Goal: Task Accomplishment & Management: Manage account settings

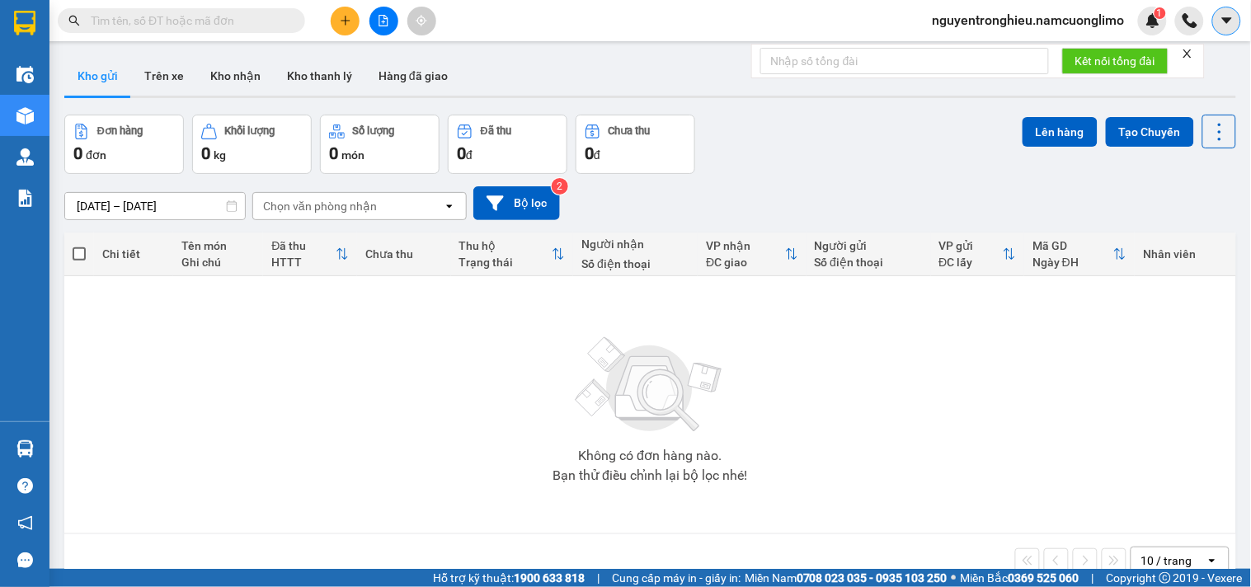
click at [1232, 17] on icon "caret-down" at bounding box center [1226, 20] width 15 height 15
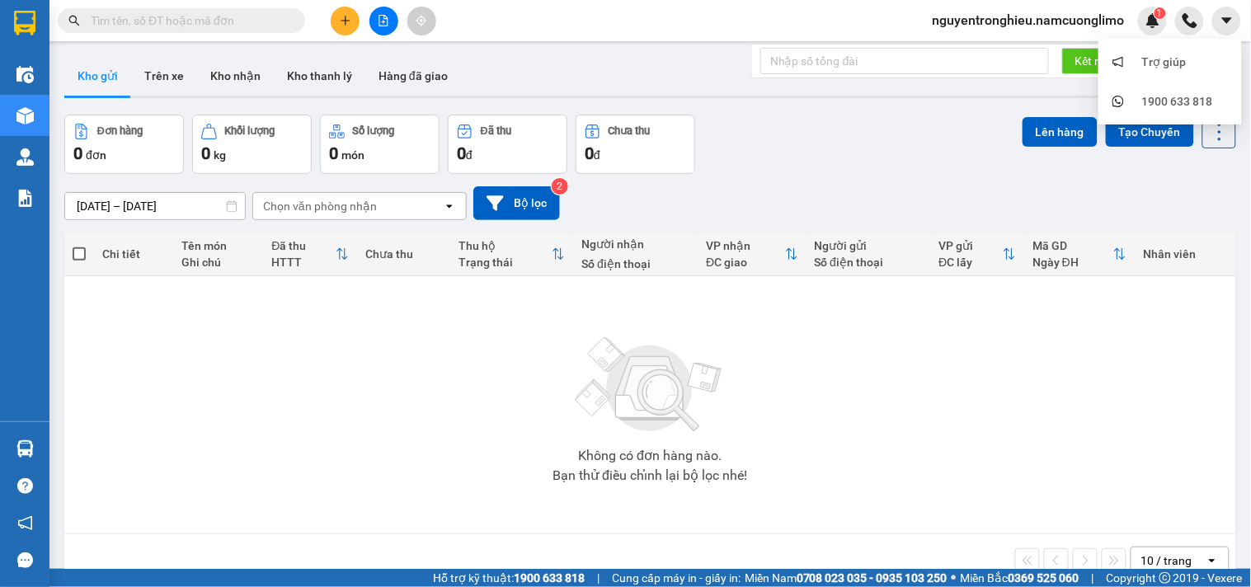
click at [1057, 12] on span "nguyentronghieu.namcuonglimo" at bounding box center [1028, 20] width 218 height 21
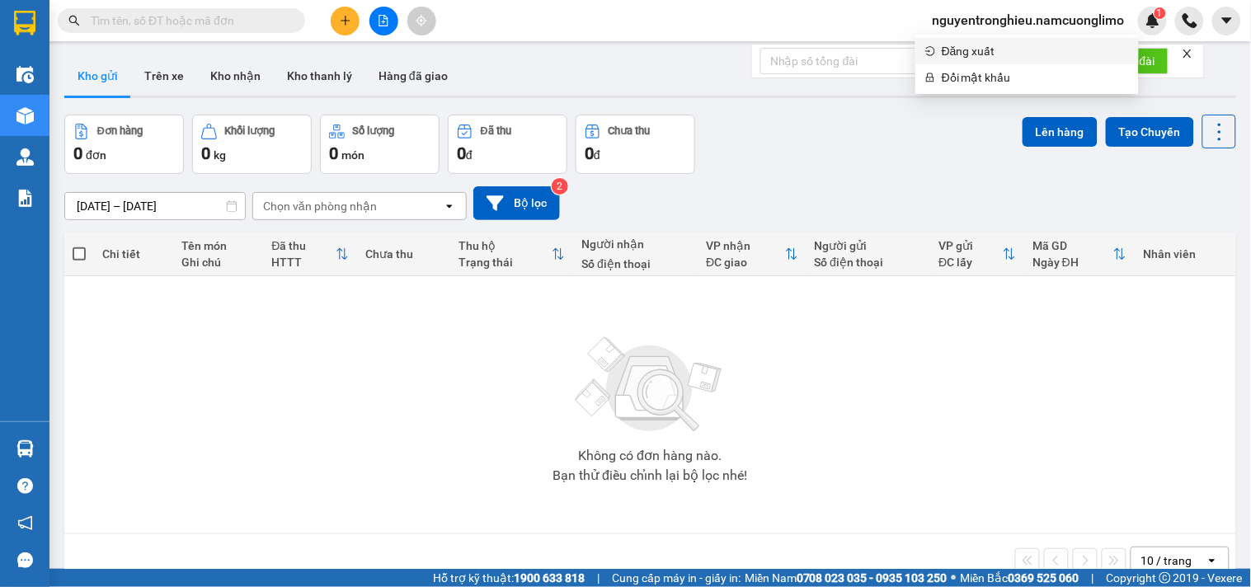
click at [986, 54] on span "Đăng xuất" at bounding box center [1034, 51] width 187 height 18
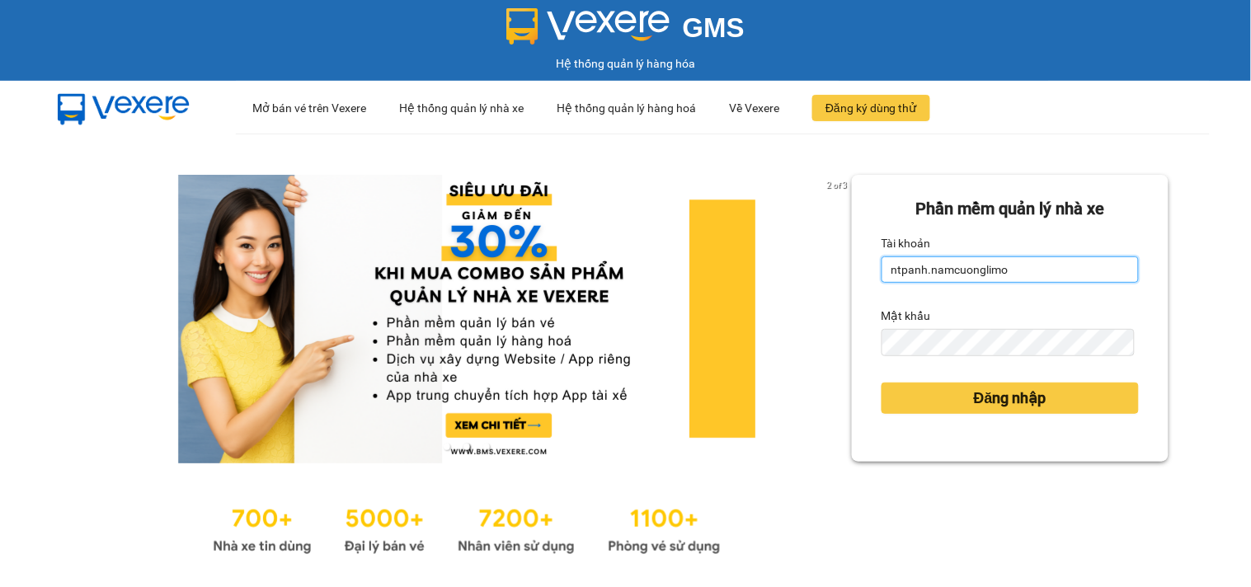
drag, startPoint x: 1019, startPoint y: 274, endPoint x: 723, endPoint y: 317, distance: 299.0
click at [723, 317] on div "2 of 3 Phần mềm quản lý nhà xe Tài khoản ntpanh.namcuonglimo Mật khẩu Đăng nhập" at bounding box center [625, 367] width 1251 height 467
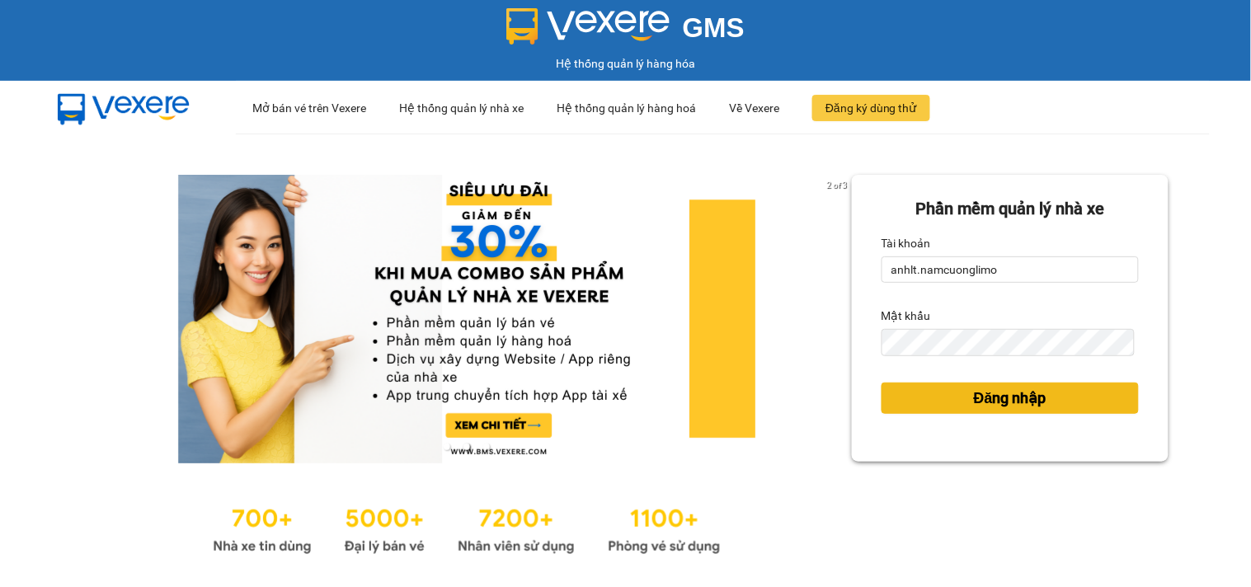
click at [1002, 396] on span "Đăng nhập" at bounding box center [1010, 398] width 73 height 23
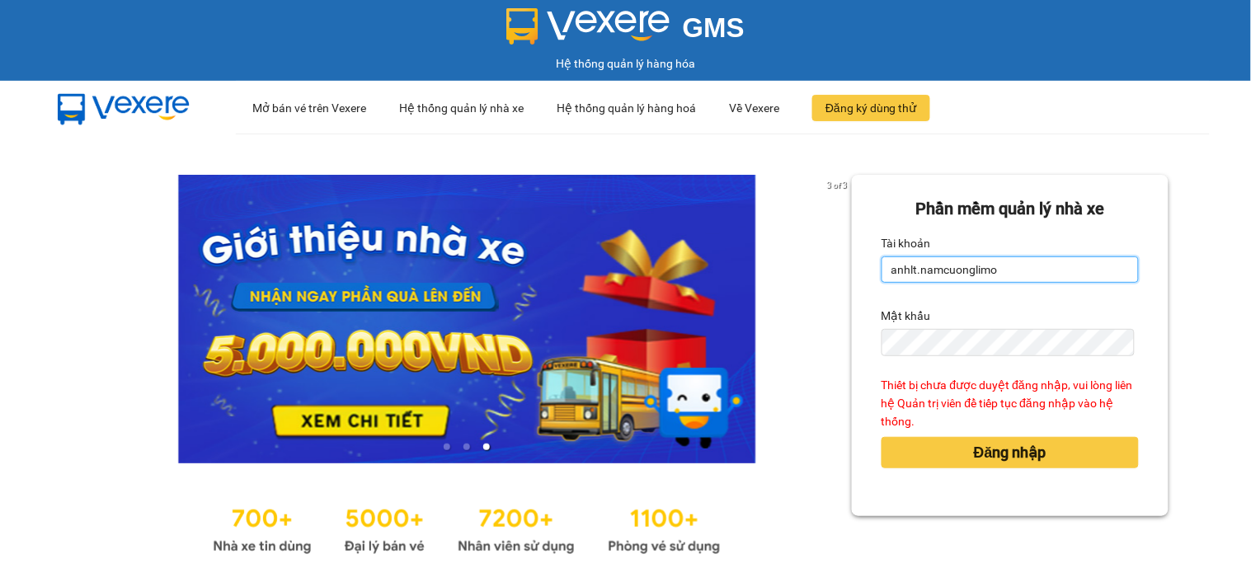
drag, startPoint x: 1006, startPoint y: 269, endPoint x: 801, endPoint y: 327, distance: 212.6
click at [801, 327] on div "3 of 3 Phần mềm quản lý nhà xe Tài khoản anhlt.namcuonglimo Mật khẩu Thiết bị c…" at bounding box center [625, 367] width 1251 height 467
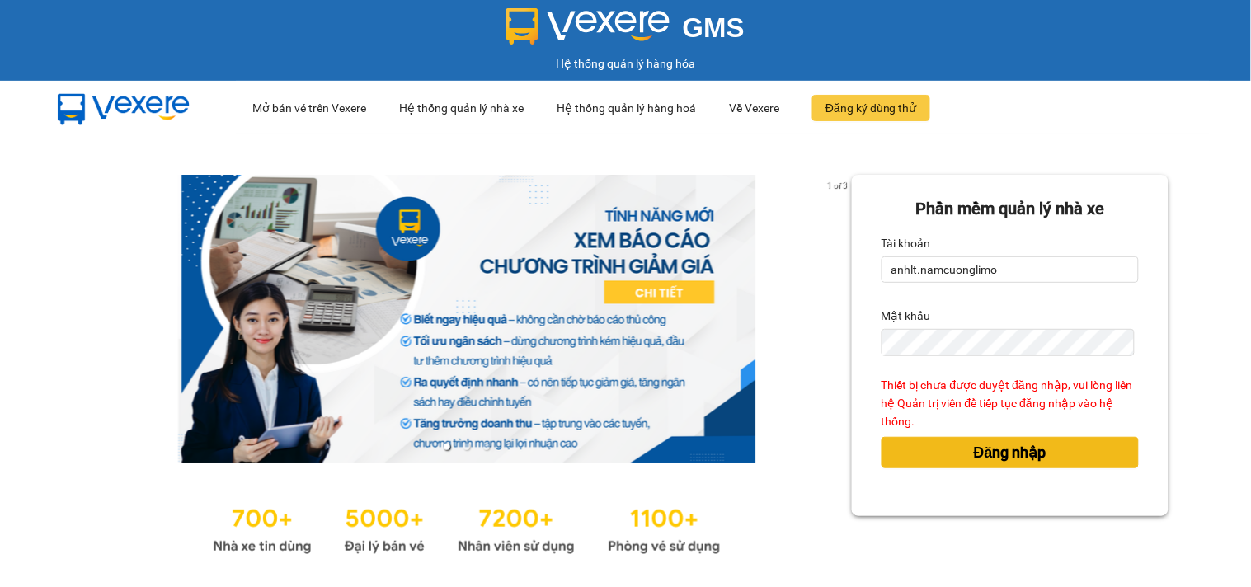
click at [1016, 446] on span "Đăng nhập" at bounding box center [1010, 452] width 73 height 23
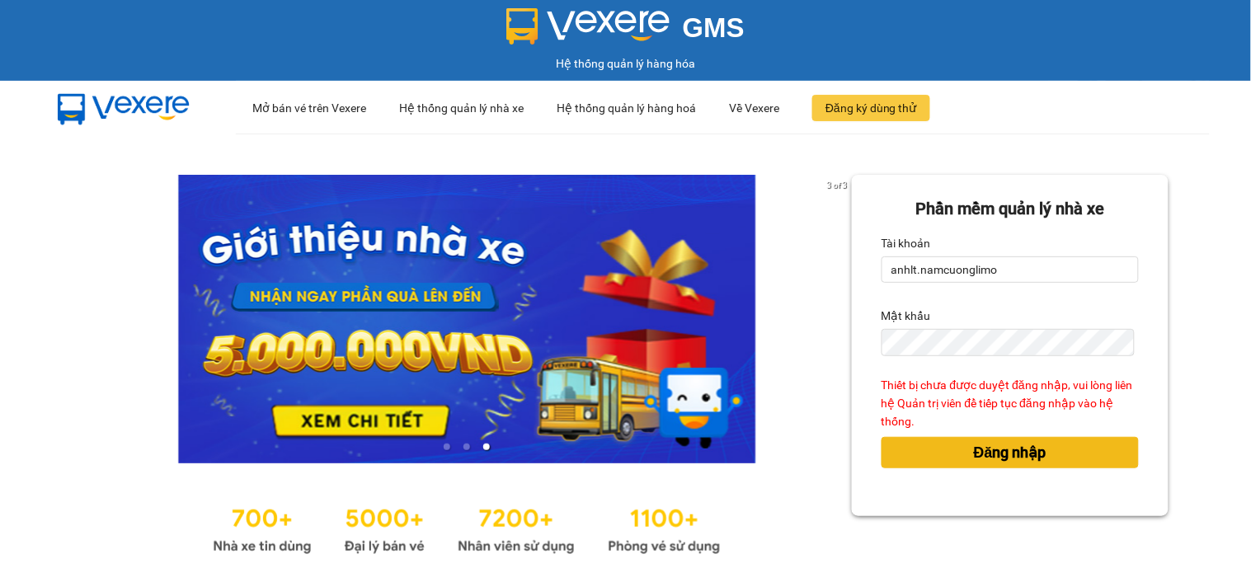
click at [1014, 458] on span "Đăng nhập" at bounding box center [1010, 452] width 73 height 23
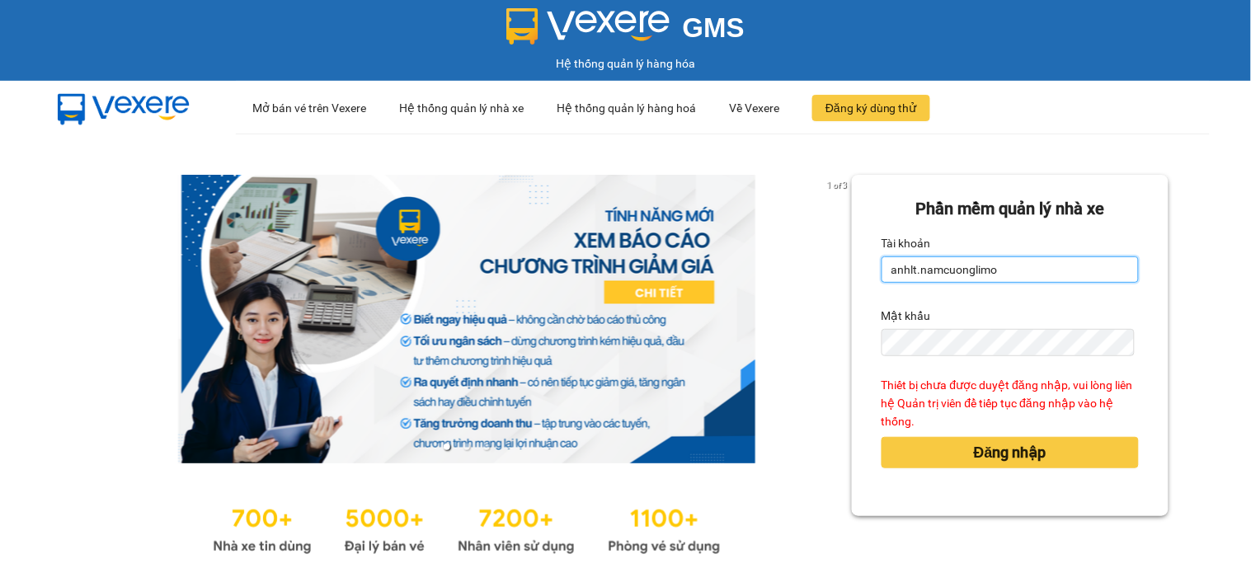
drag, startPoint x: 1011, startPoint y: 260, endPoint x: 794, endPoint y: 290, distance: 219.6
click at [794, 290] on div "1 of 3 Phần mềm quản lý nhà xe Tài khoản anhlt.namcuonglimo Mật khẩu Thiết bị c…" at bounding box center [625, 367] width 1251 height 467
drag, startPoint x: 1014, startPoint y: 270, endPoint x: 876, endPoint y: 270, distance: 137.7
click at [881, 270] on input "anhlt.namcuonglimo" at bounding box center [1009, 269] width 257 height 26
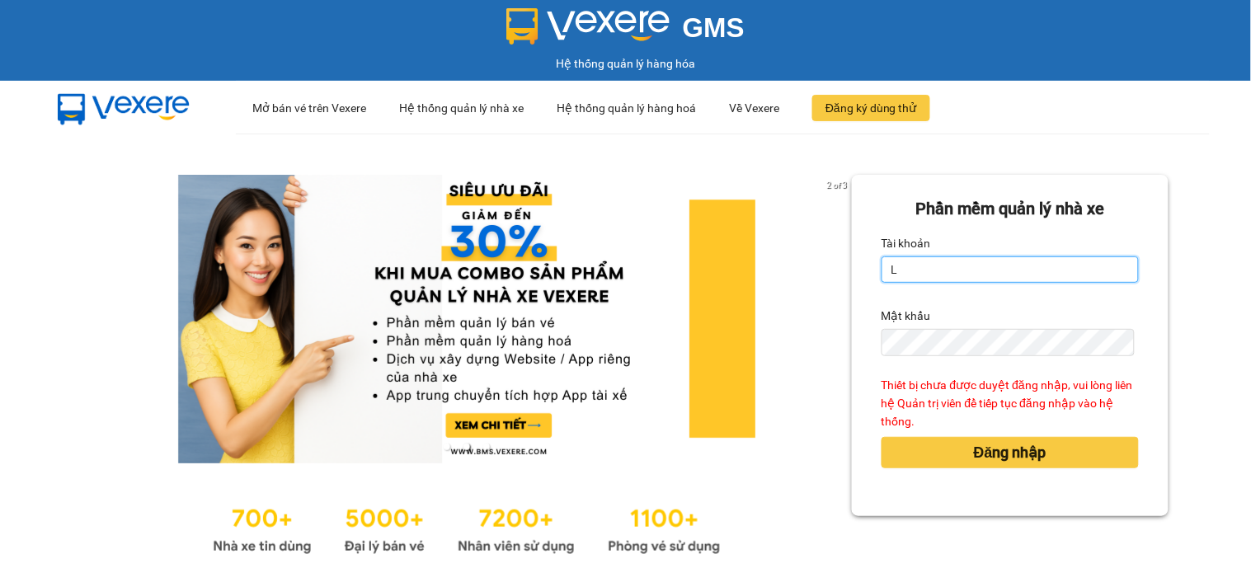
type input "ltkoanh.namcuonglimo"
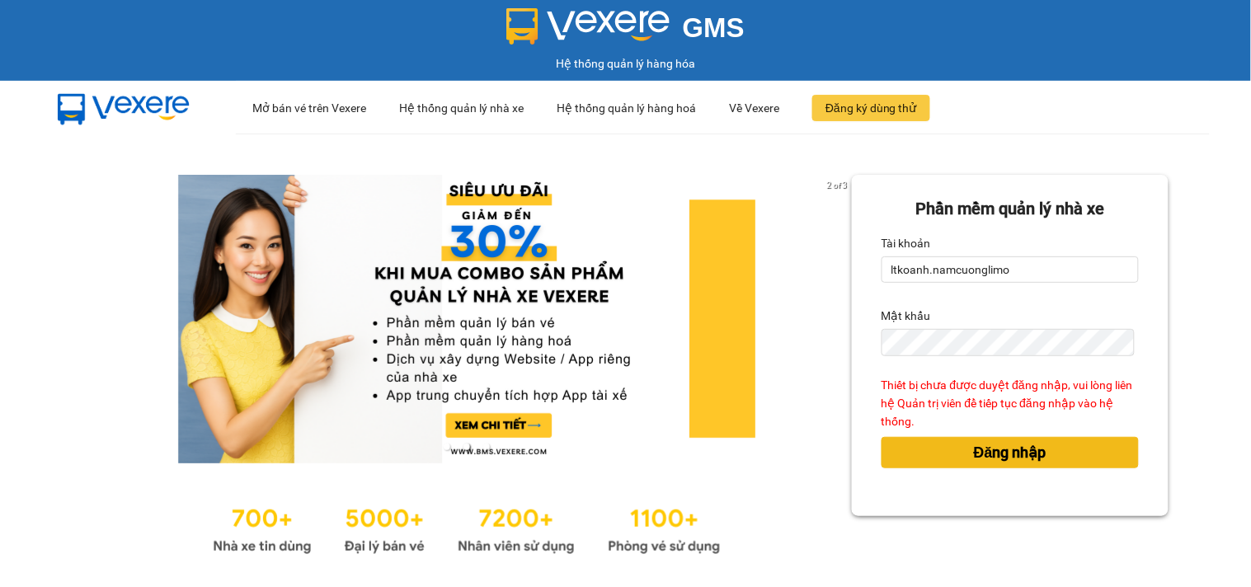
click at [1007, 450] on span "Đăng nhập" at bounding box center [1010, 452] width 73 height 23
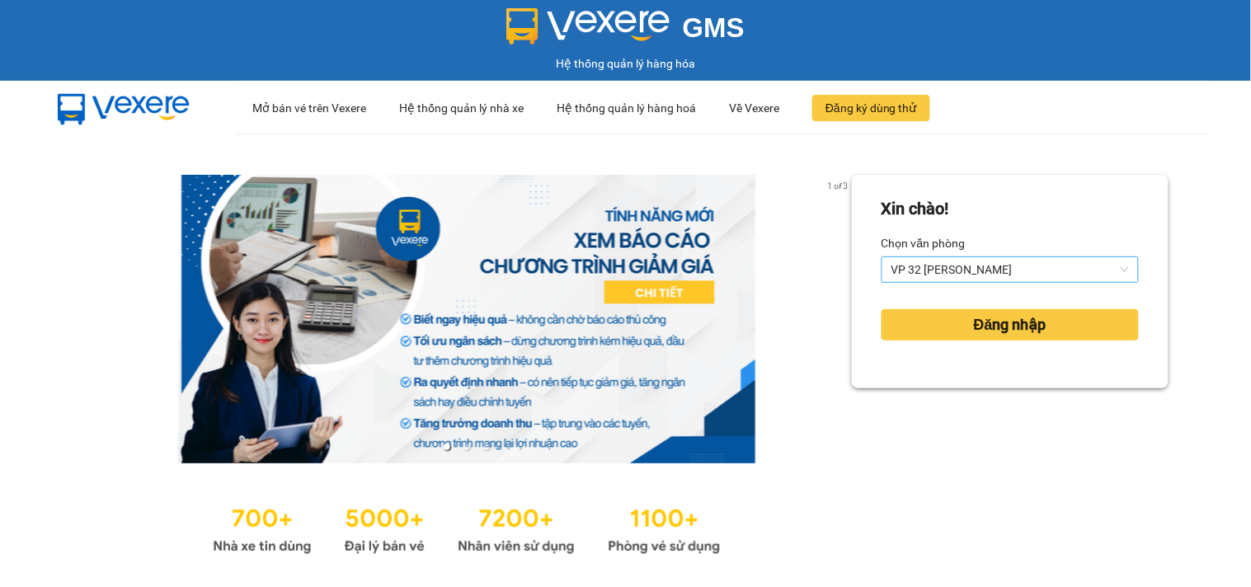
click at [999, 269] on span "VP 32 [PERSON_NAME]" at bounding box center [1009, 269] width 237 height 25
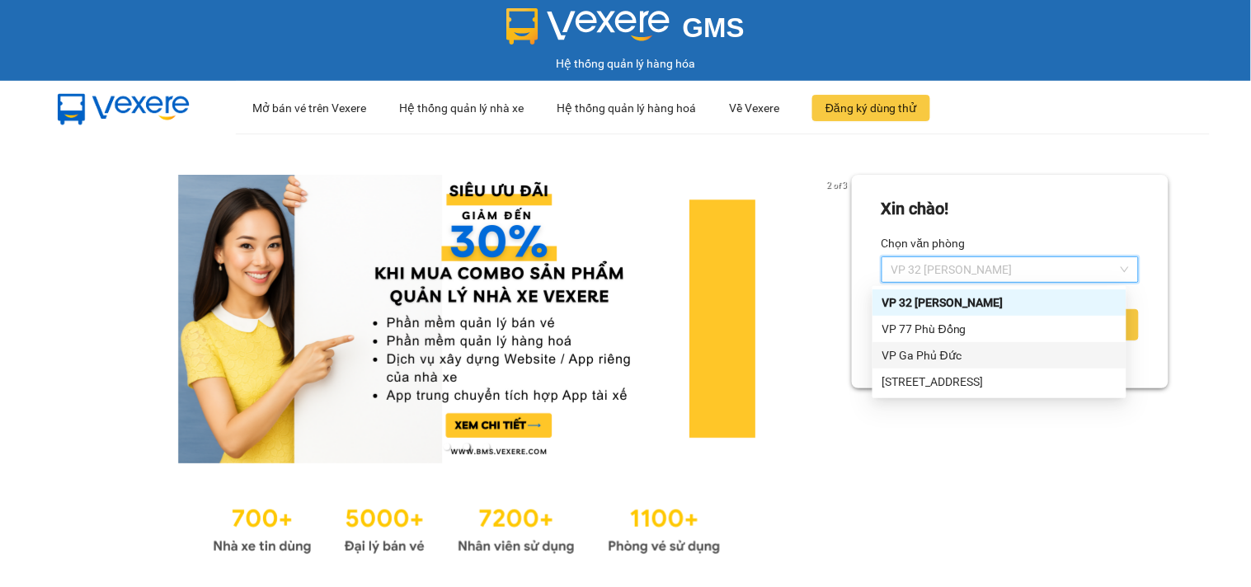
click at [924, 357] on div "VP Ga Phủ Đức" at bounding box center [999, 355] width 234 height 18
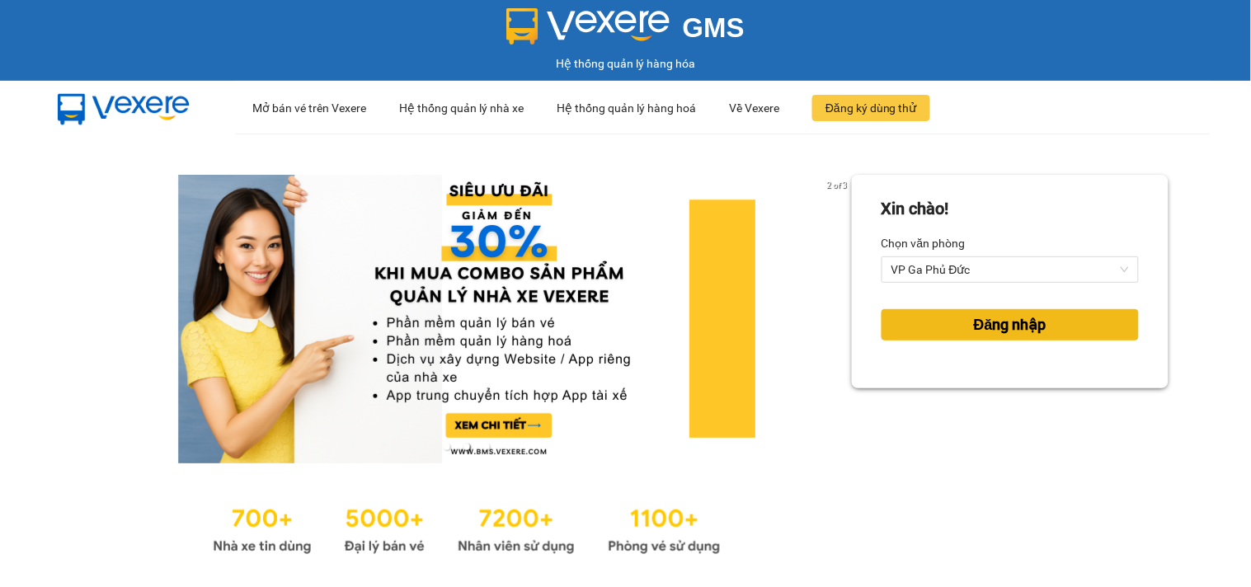
click at [992, 326] on span "Đăng nhập" at bounding box center [1010, 324] width 73 height 23
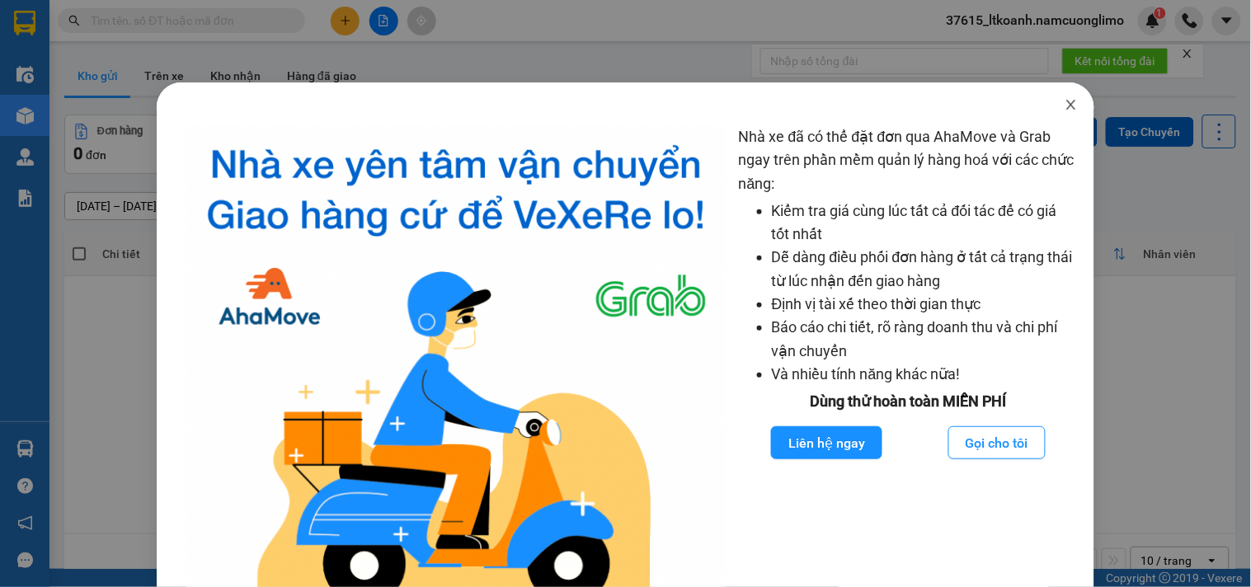
click at [1067, 104] on icon "close" at bounding box center [1071, 105] width 9 height 10
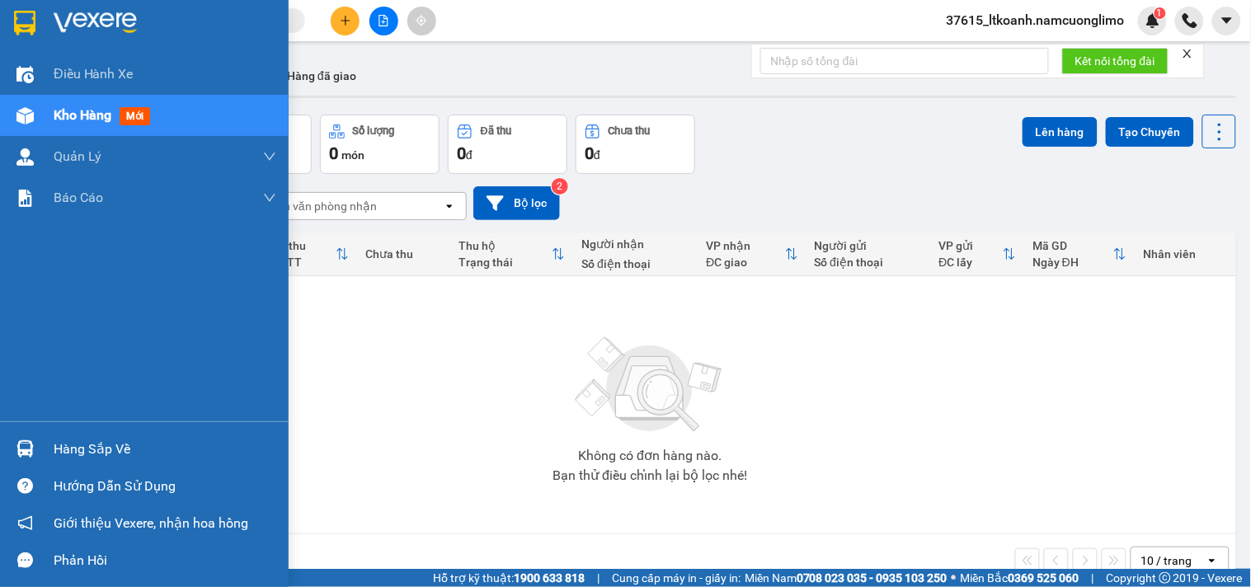
click at [46, 450] on div "Hàng sắp về" at bounding box center [144, 448] width 289 height 37
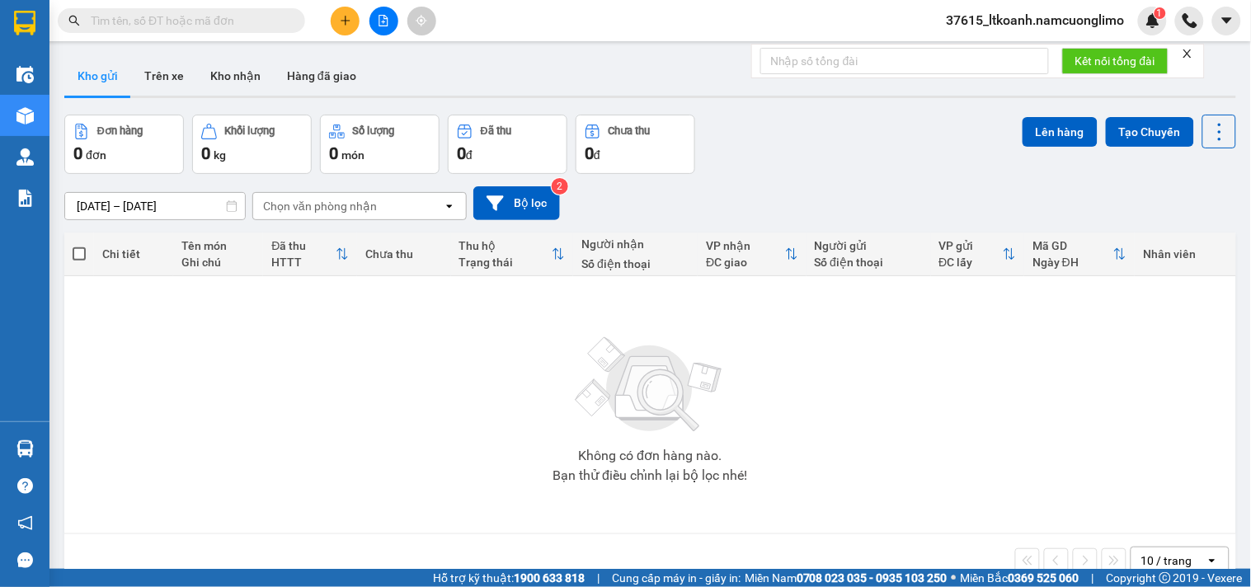
click at [976, 468] on section "Kết quả tìm kiếm ( 0 ) Bộ lọc No Data 37615_ltkoanh.namcuonglimo 1 Điều hành xe…" at bounding box center [625, 293] width 1251 height 587
